Goal: Task Accomplishment & Management: Use online tool/utility

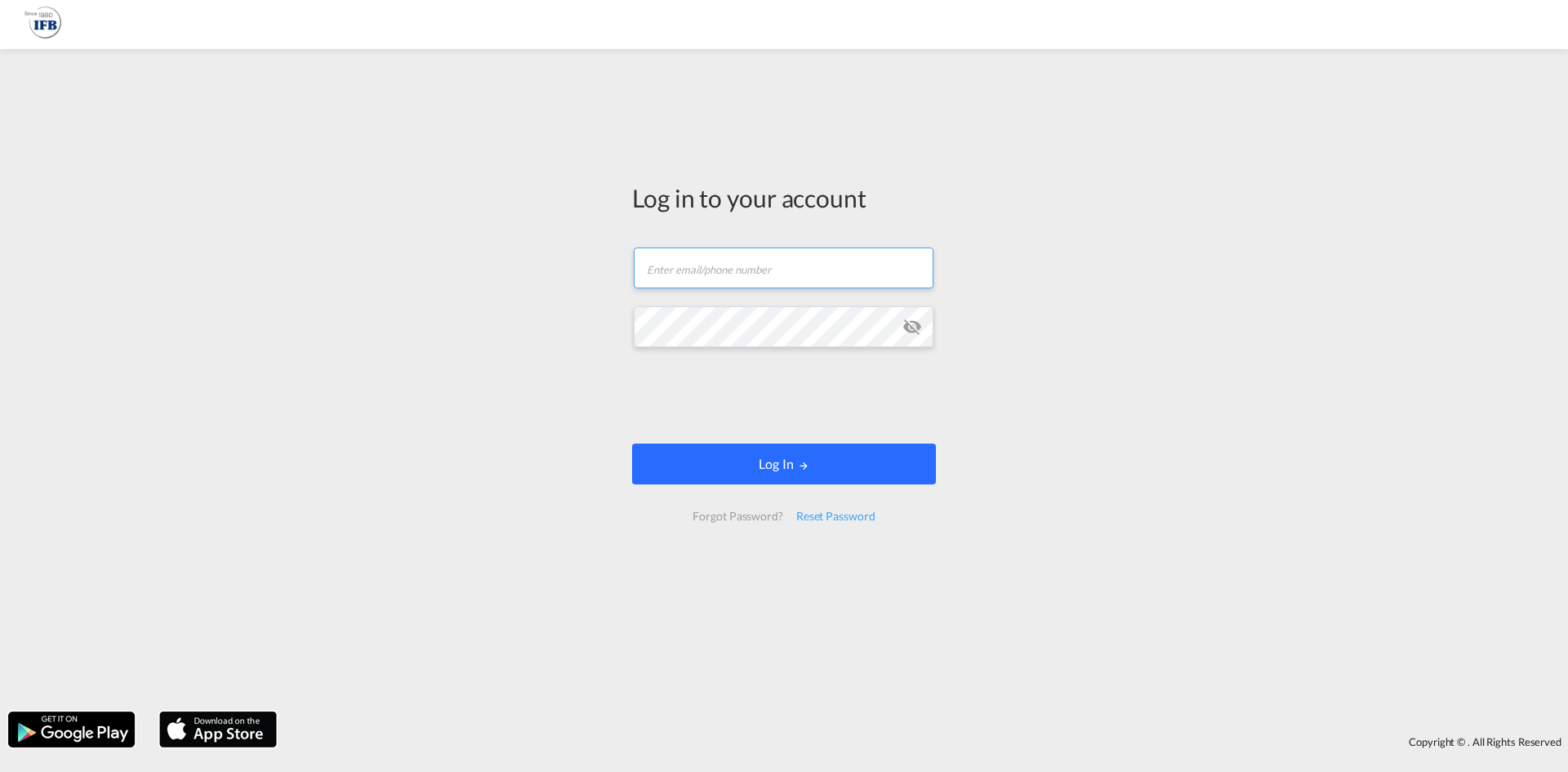
type input "[PERSON_NAME][EMAIL_ADDRESS][PERSON_NAME][DOMAIN_NAME]"
click at [756, 463] on button "Log In" at bounding box center [784, 463] width 303 height 41
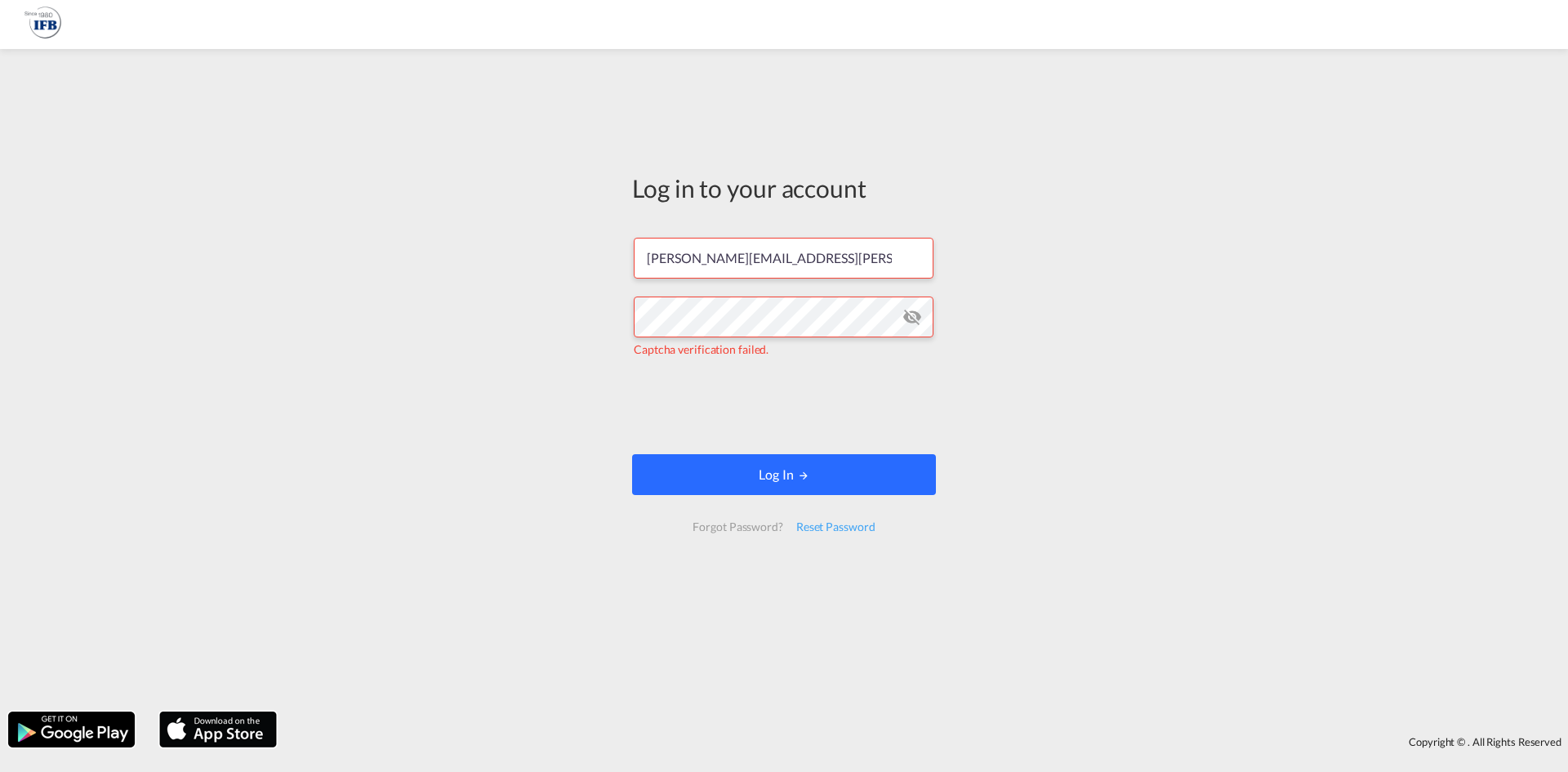
click at [697, 474] on button "Log In" at bounding box center [784, 474] width 303 height 41
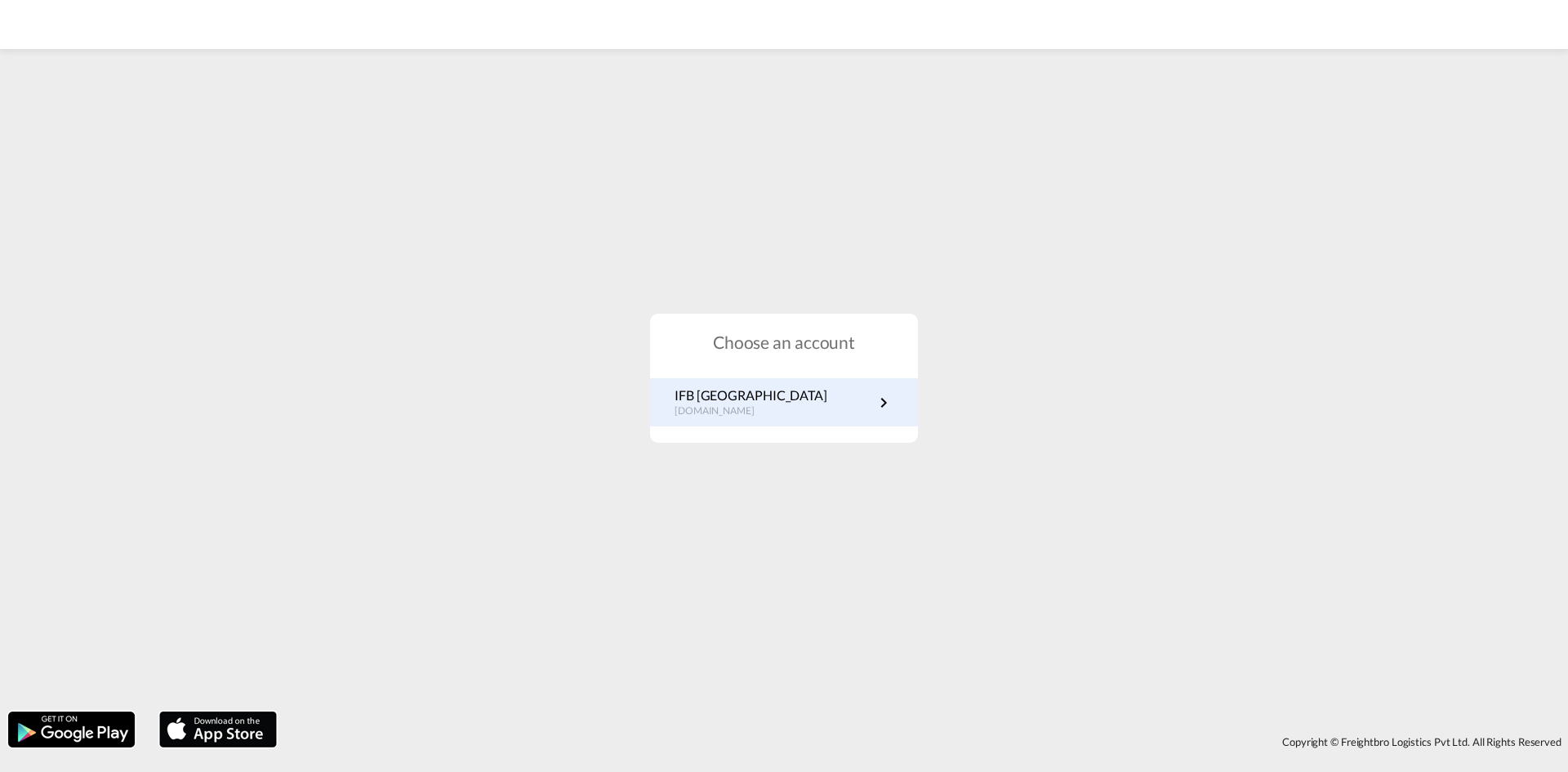
click at [740, 401] on p "IFB [GEOGRAPHIC_DATA]" at bounding box center [751, 395] width 153 height 18
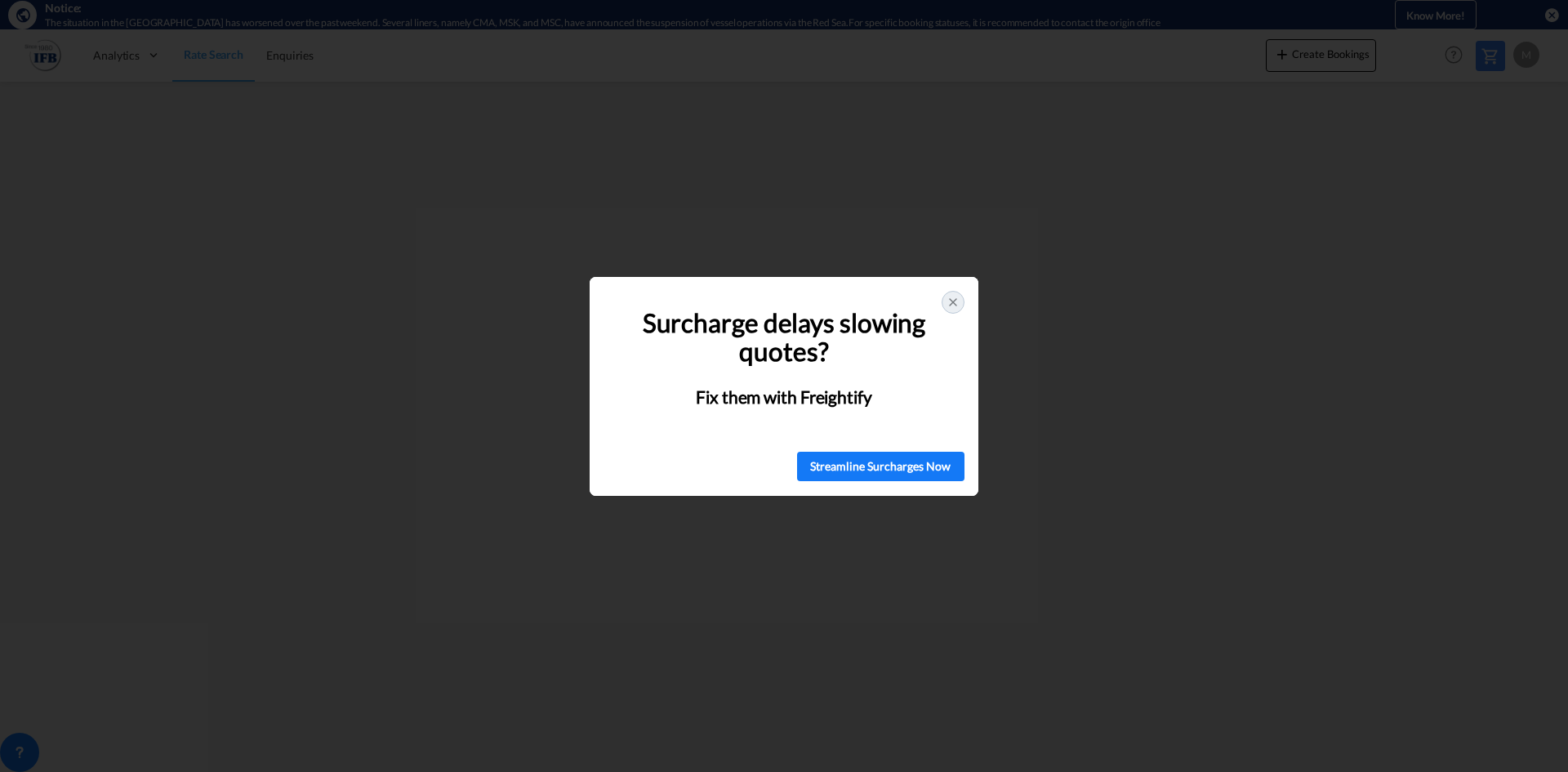
click at [948, 301] on icon at bounding box center [953, 302] width 13 height 13
